Goal: Navigation & Orientation: Go to known website

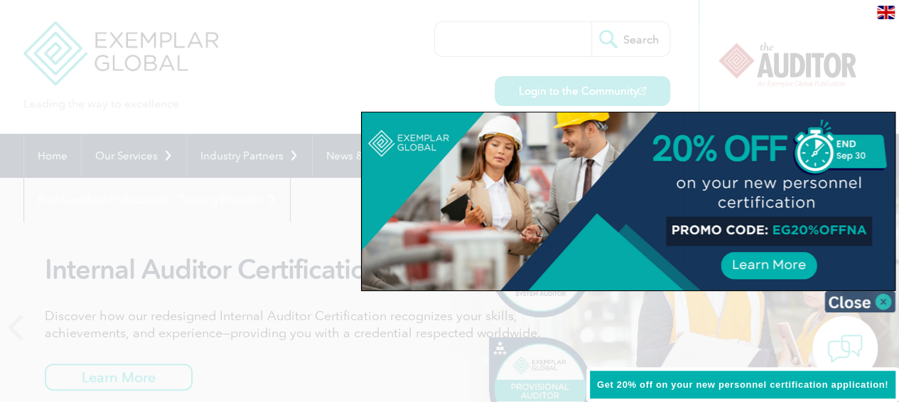
click at [886, 296] on img at bounding box center [859, 301] width 71 height 21
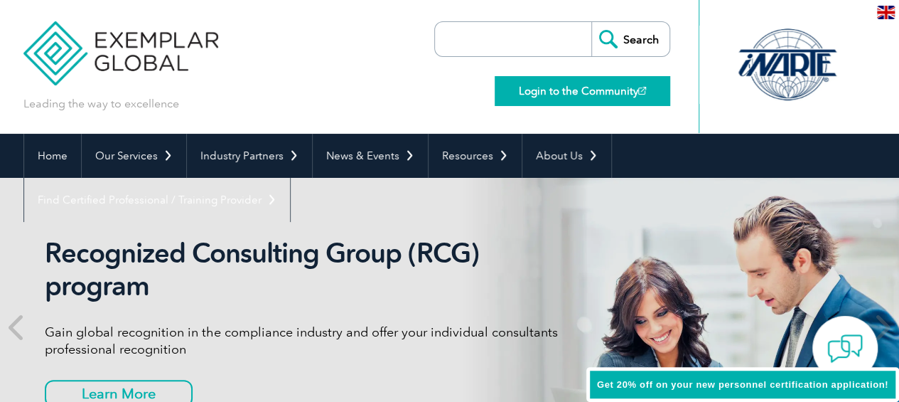
click at [529, 89] on link "Login to the Community" at bounding box center [583, 91] width 176 height 30
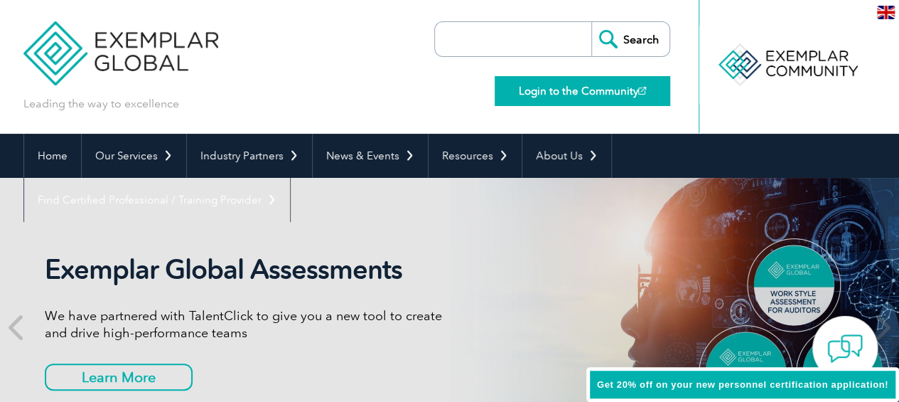
click at [523, 85] on link "Login to the Community" at bounding box center [583, 91] width 176 height 30
